Goal: Task Accomplishment & Management: Complete application form

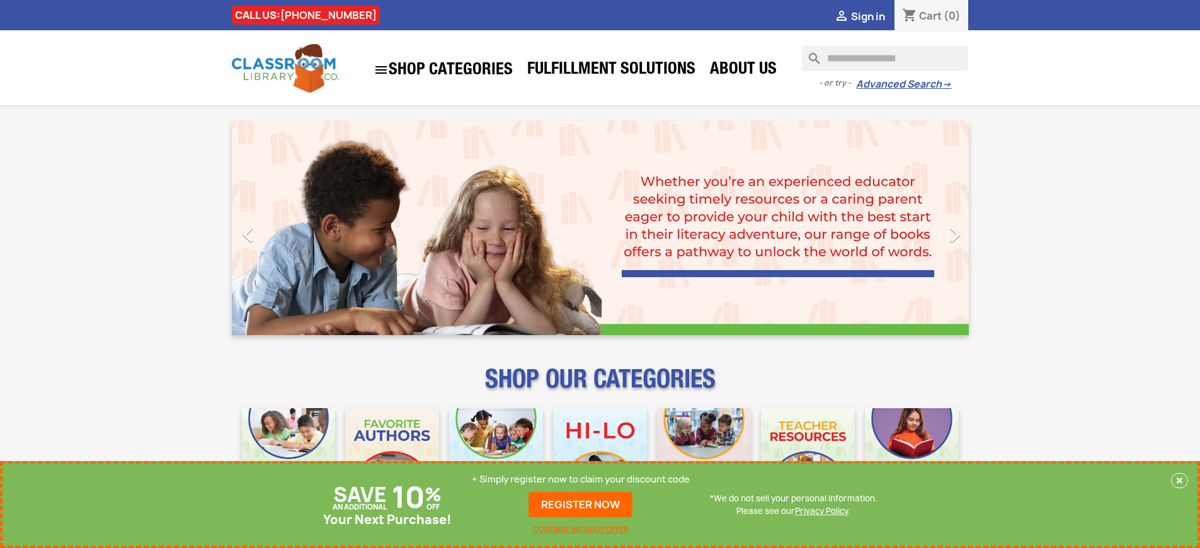
click at [581, 480] on p "+ Simply register now to claim your discount code" at bounding box center [581, 479] width 218 height 13
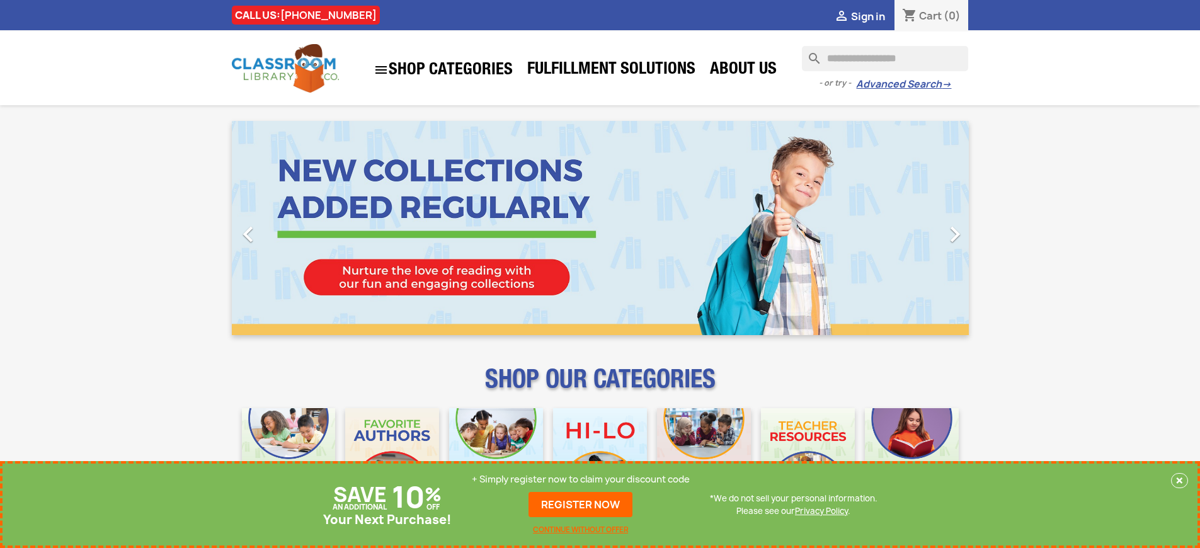
click at [581, 480] on p "+ Simply register now to claim your discount code" at bounding box center [581, 479] width 218 height 13
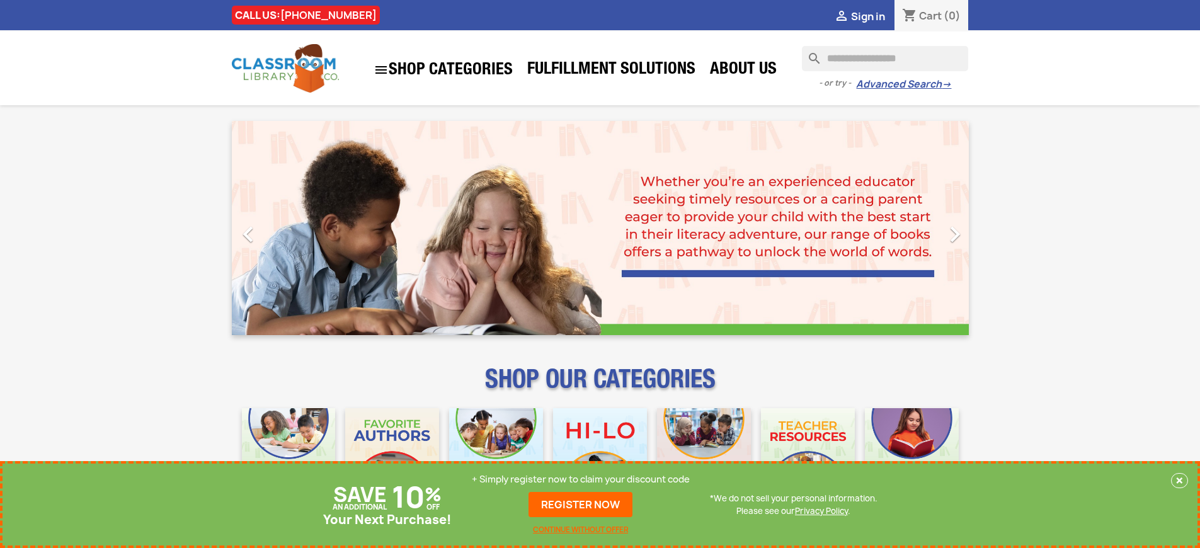
click at [581, 480] on p "+ Simply register now to claim your discount code" at bounding box center [581, 479] width 218 height 13
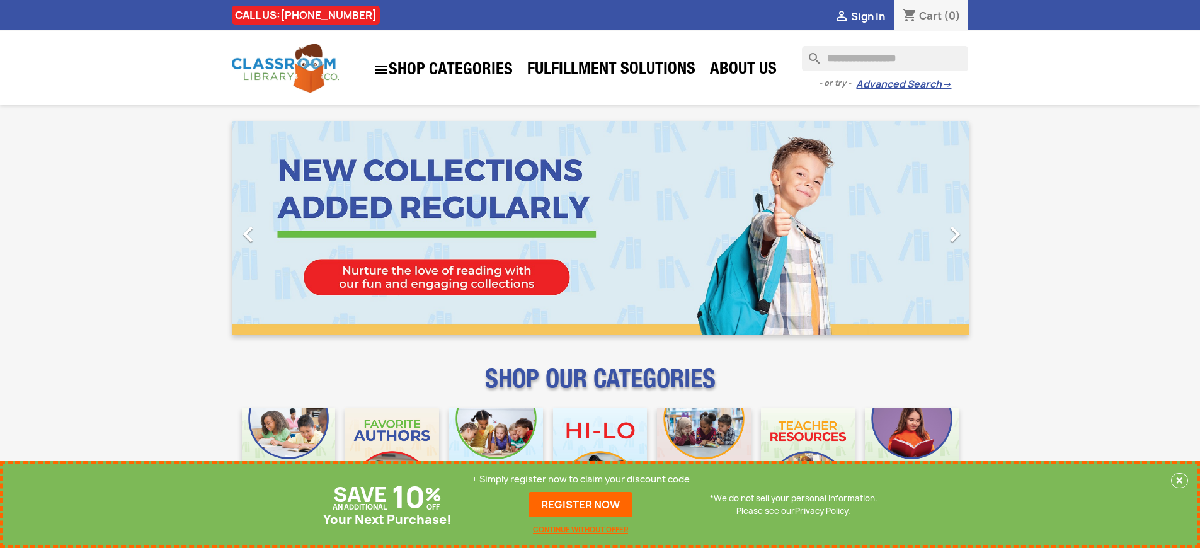
click at [581, 480] on p "+ Simply register now to claim your discount code" at bounding box center [581, 479] width 218 height 13
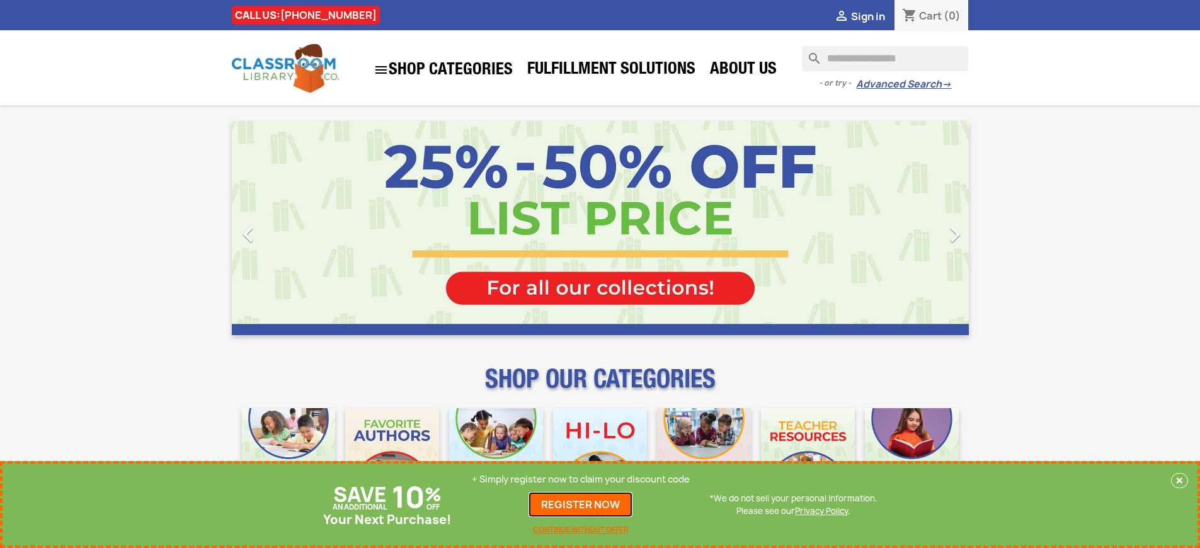
click at [581, 505] on link "REGISTER NOW" at bounding box center [581, 504] width 104 height 25
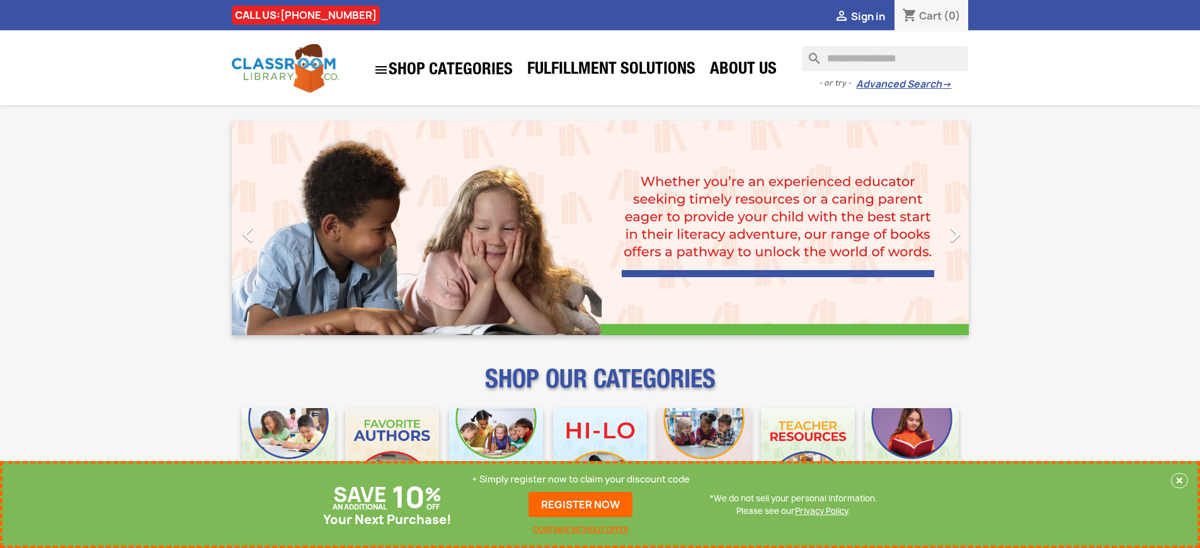
click at [581, 480] on p "+ Simply register now to claim your discount code" at bounding box center [581, 479] width 218 height 13
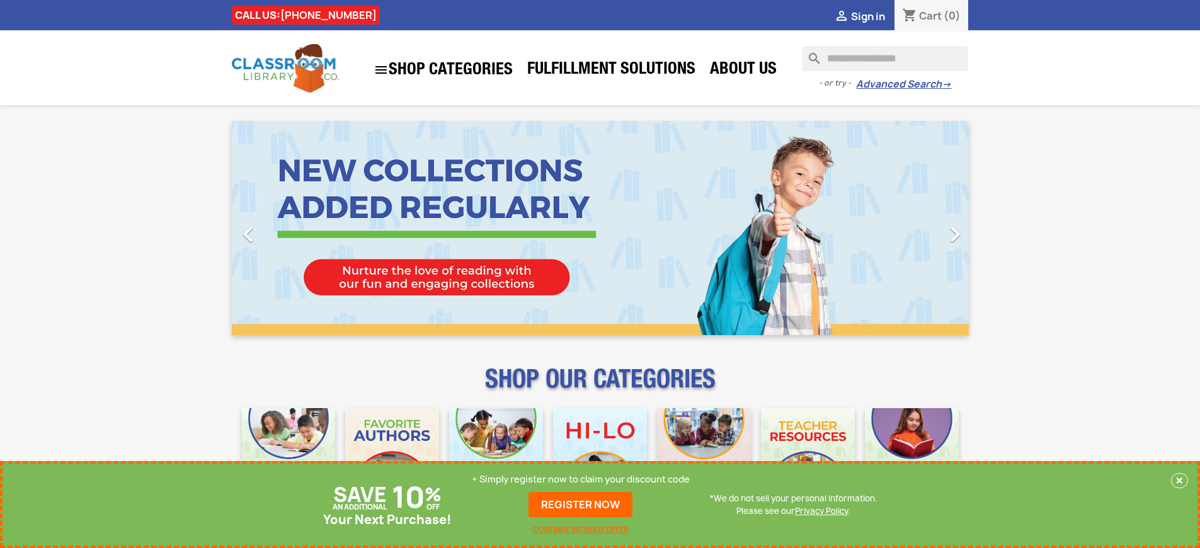
click at [581, 480] on p "+ Simply register now to claim your discount code" at bounding box center [581, 479] width 218 height 13
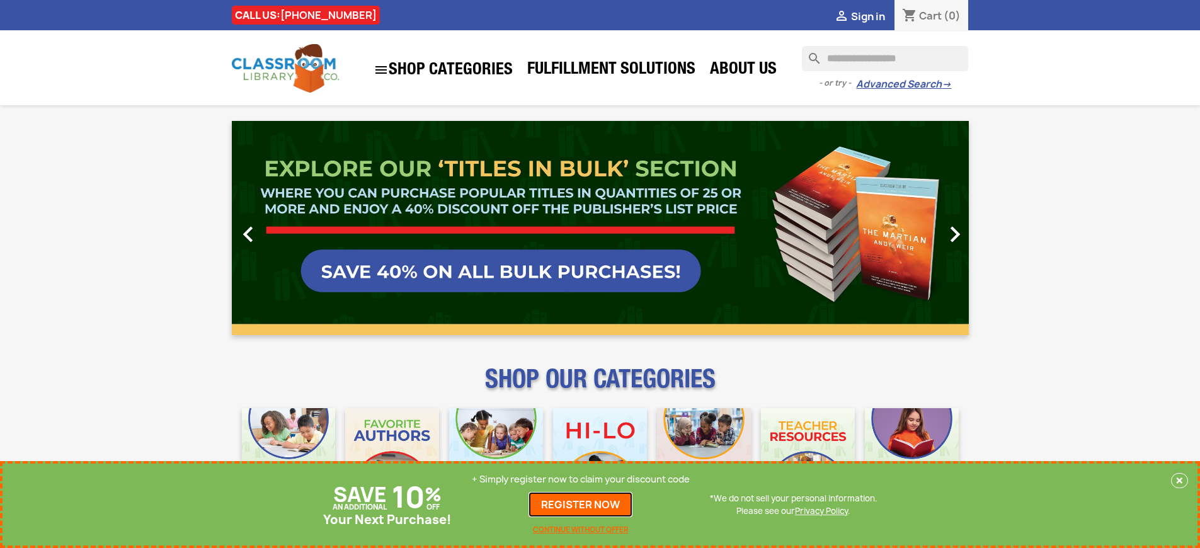
click at [581, 505] on link "REGISTER NOW" at bounding box center [581, 504] width 104 height 25
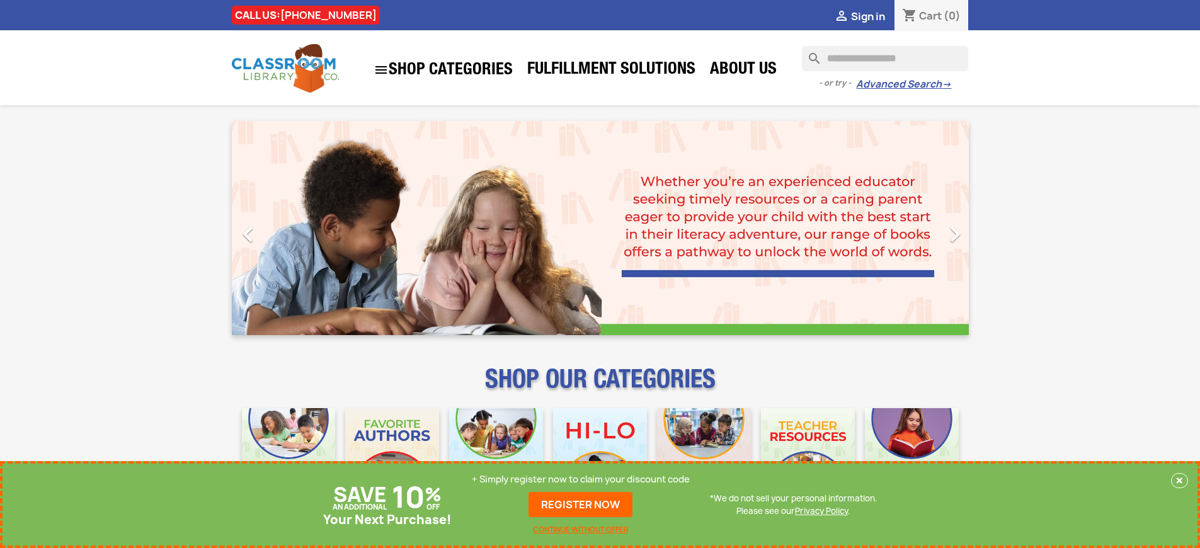
click at [581, 480] on p "+ Simply register now to claim your discount code" at bounding box center [581, 479] width 218 height 13
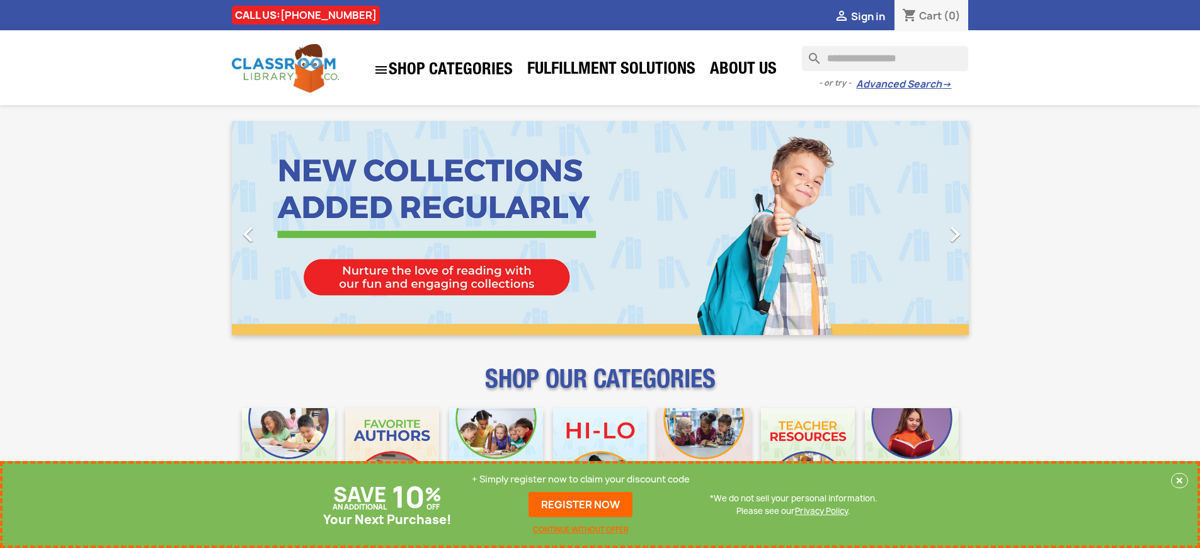
click at [581, 480] on p "+ Simply register now to claim your discount code" at bounding box center [581, 479] width 218 height 13
click at [581, 505] on link "REGISTER NOW" at bounding box center [581, 504] width 104 height 25
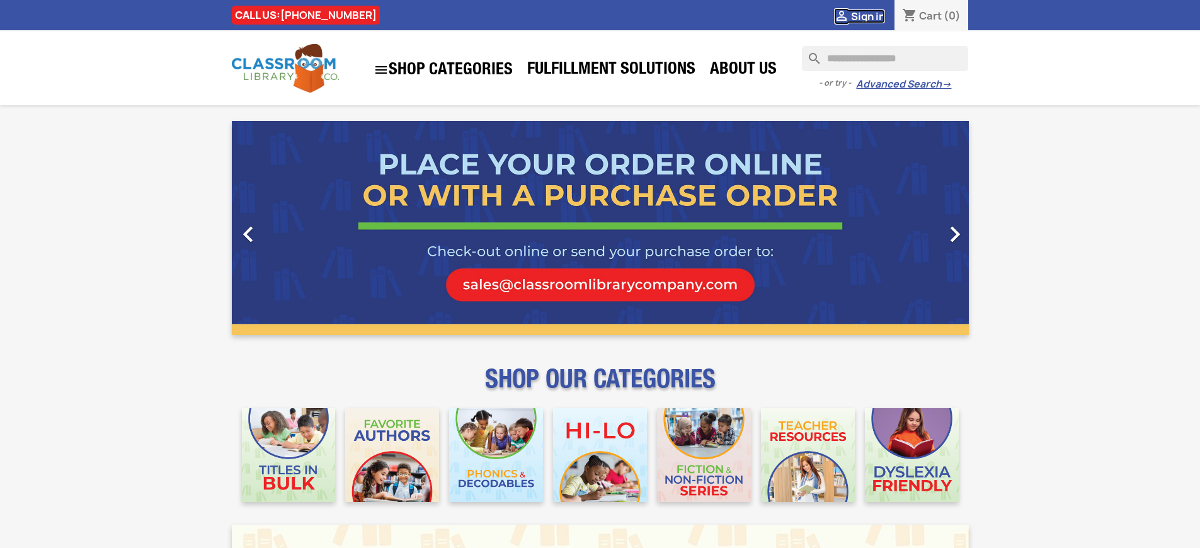
click at [868, 16] on span "Sign in" at bounding box center [868, 16] width 34 height 14
